Goal: Navigation & Orientation: Go to known website

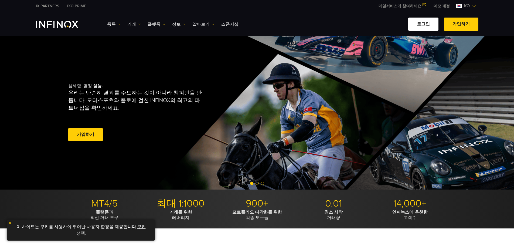
click at [426, 28] on link "로그인" at bounding box center [423, 24] width 30 height 13
